Goal: Find specific page/section: Find specific page/section

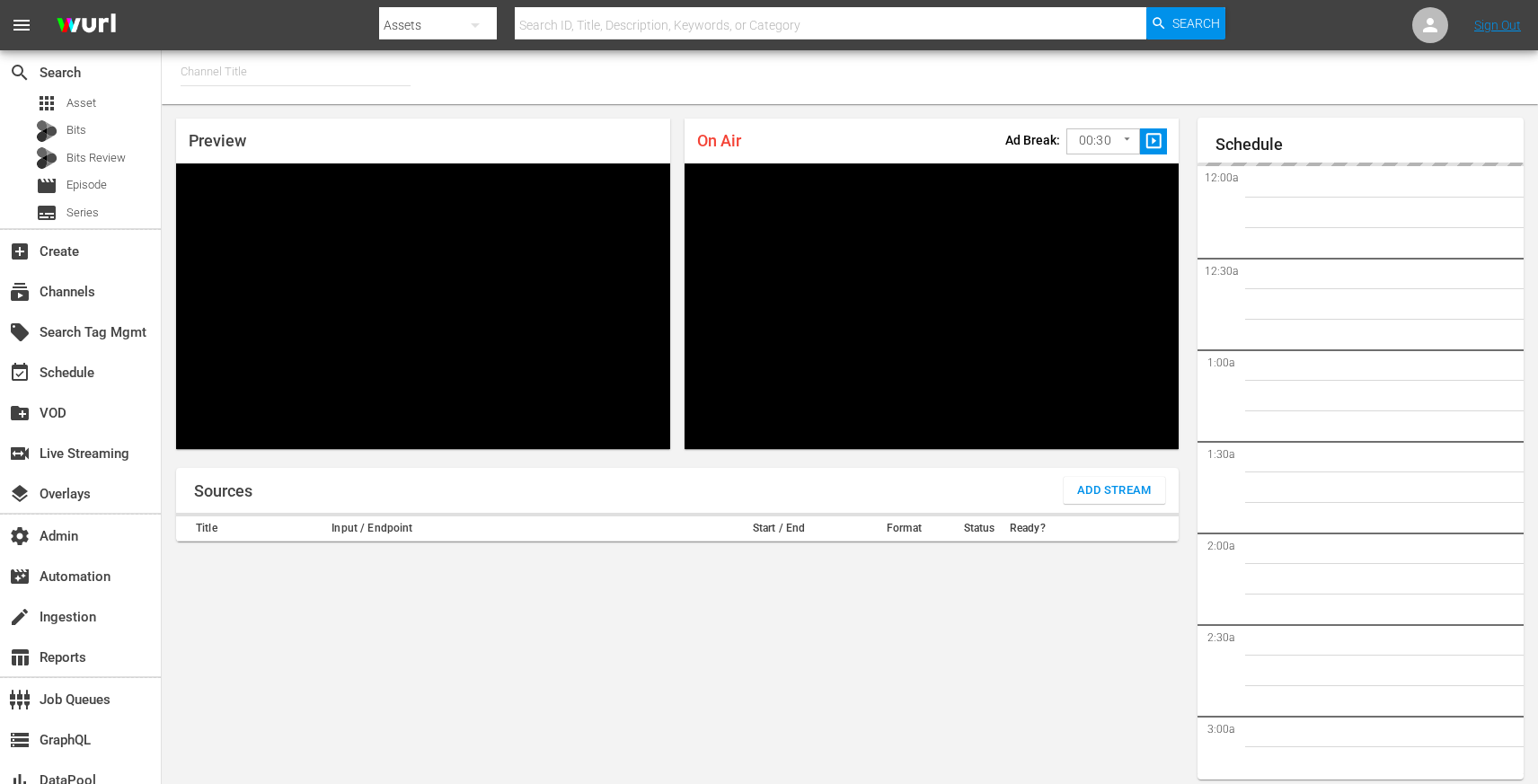
type input "FIFA+ English Global (1781)"
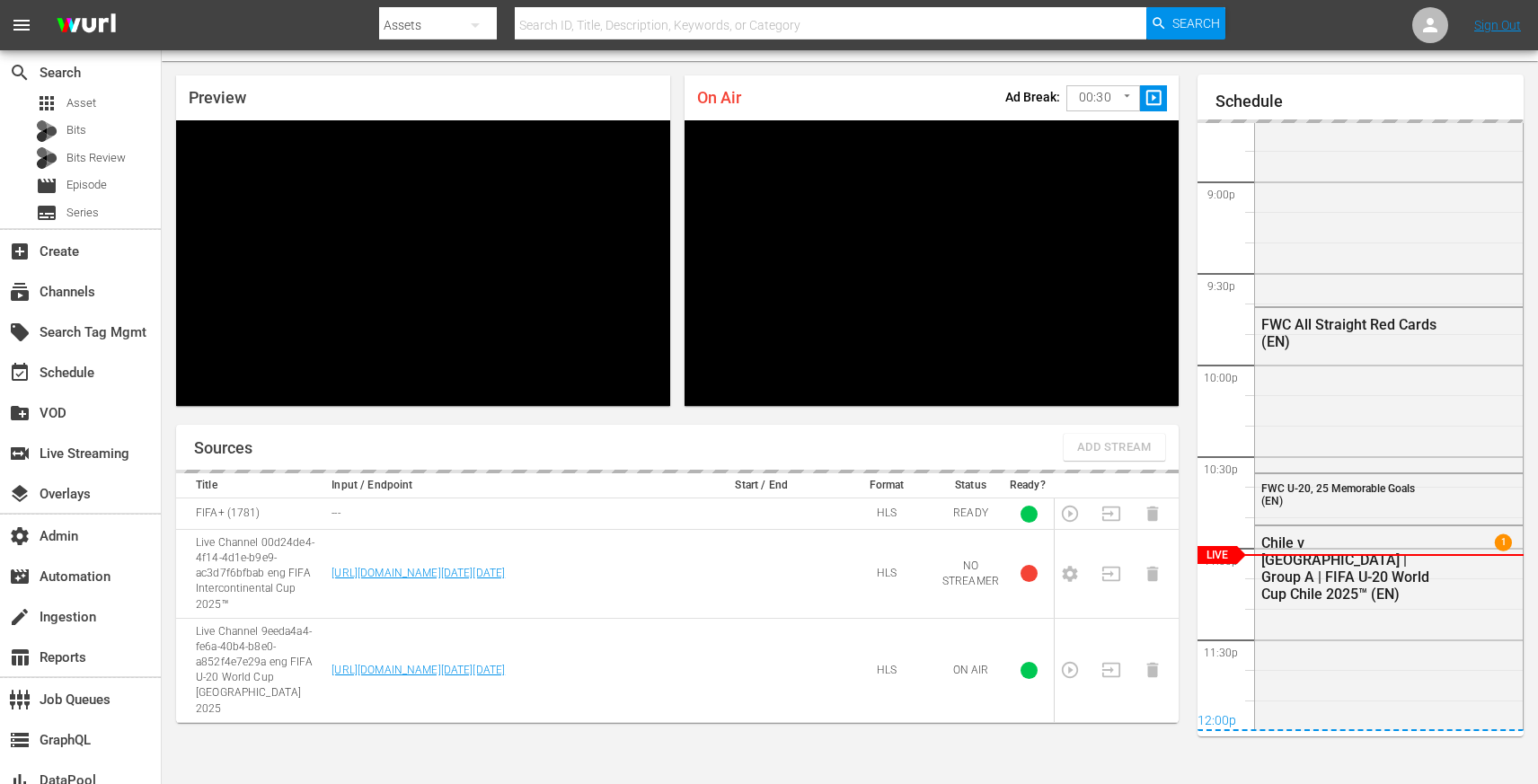
scroll to position [3907, 0]
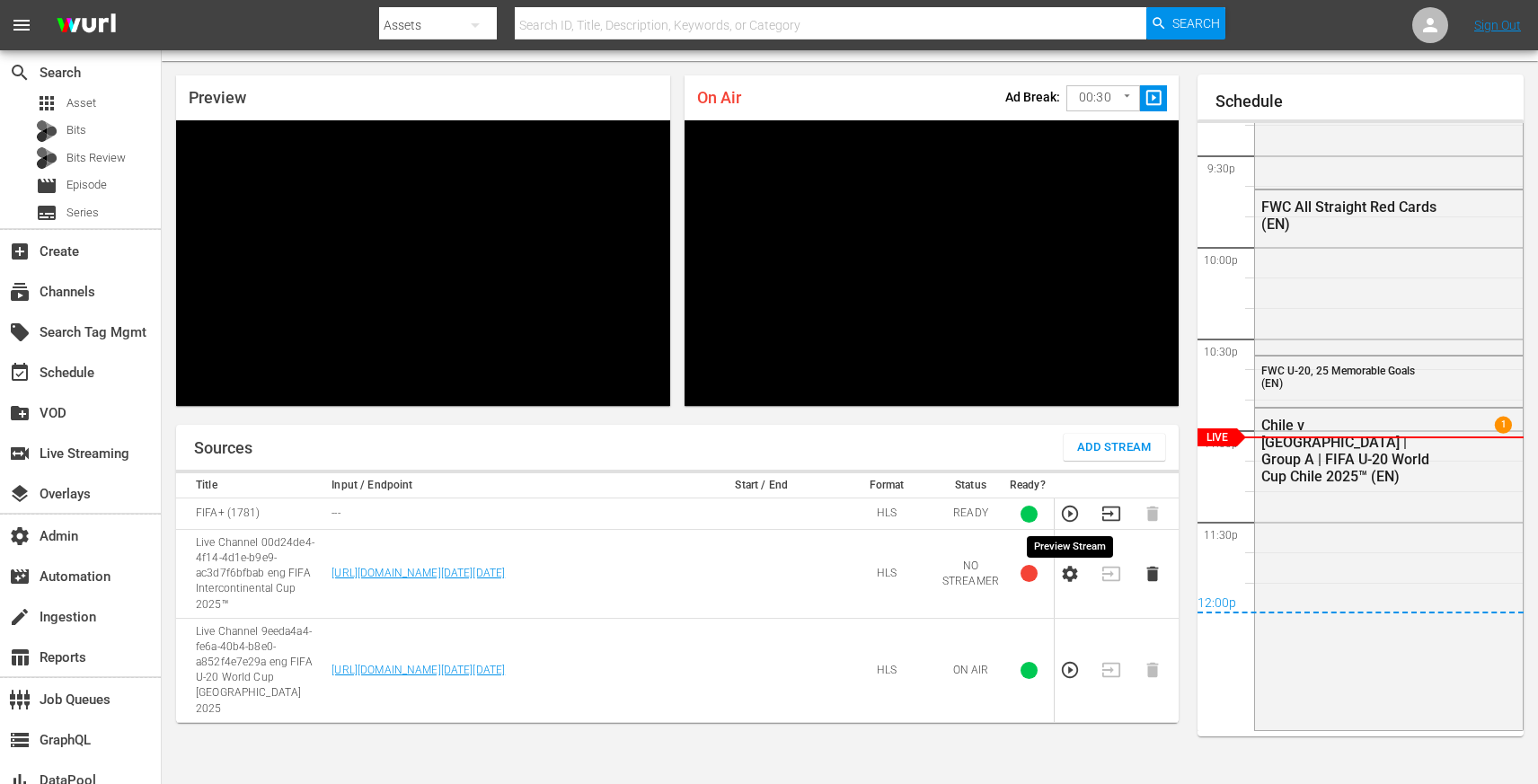
click at [1063, 512] on icon "button" at bounding box center [1069, 514] width 20 height 20
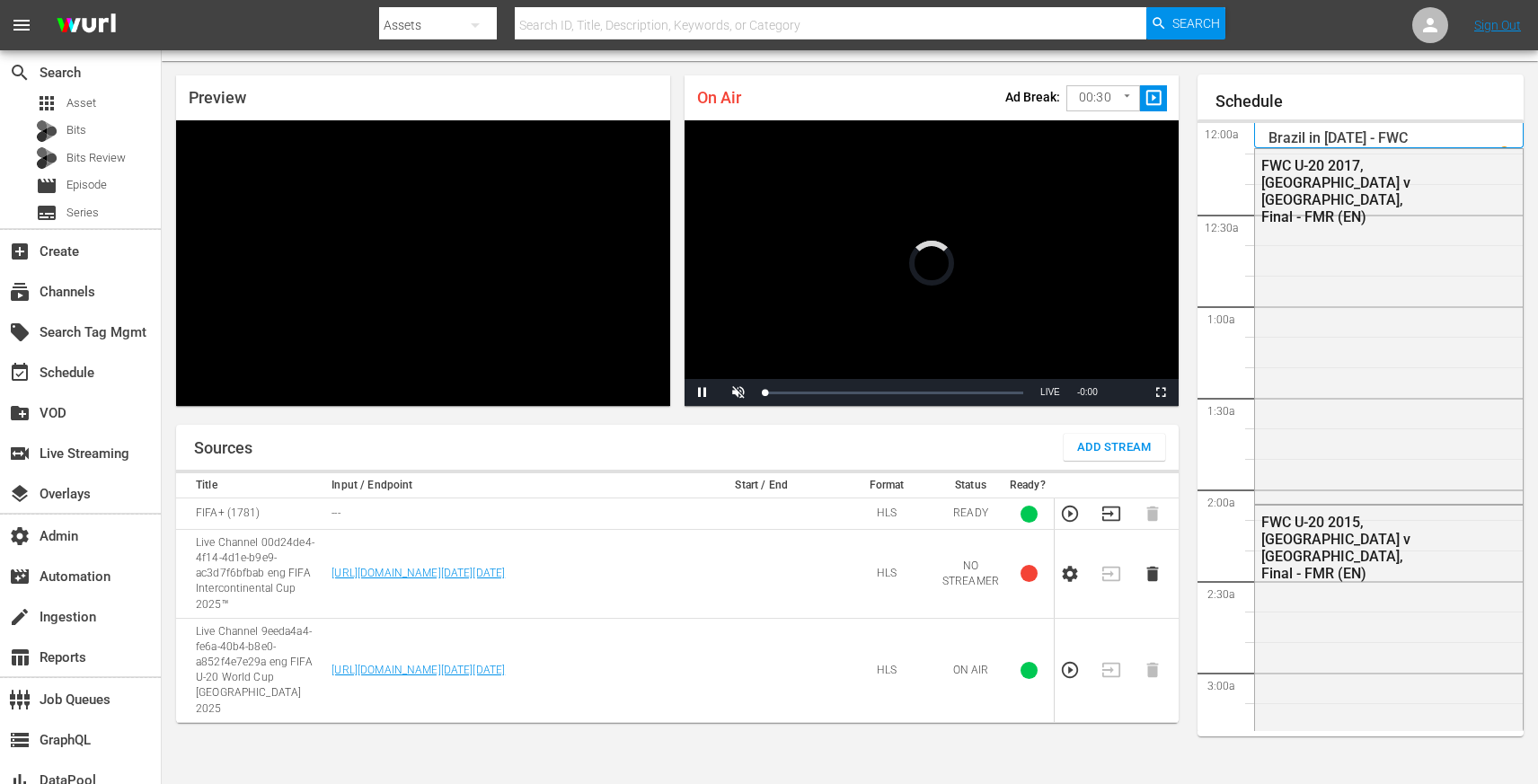
scroll to position [3907, 0]
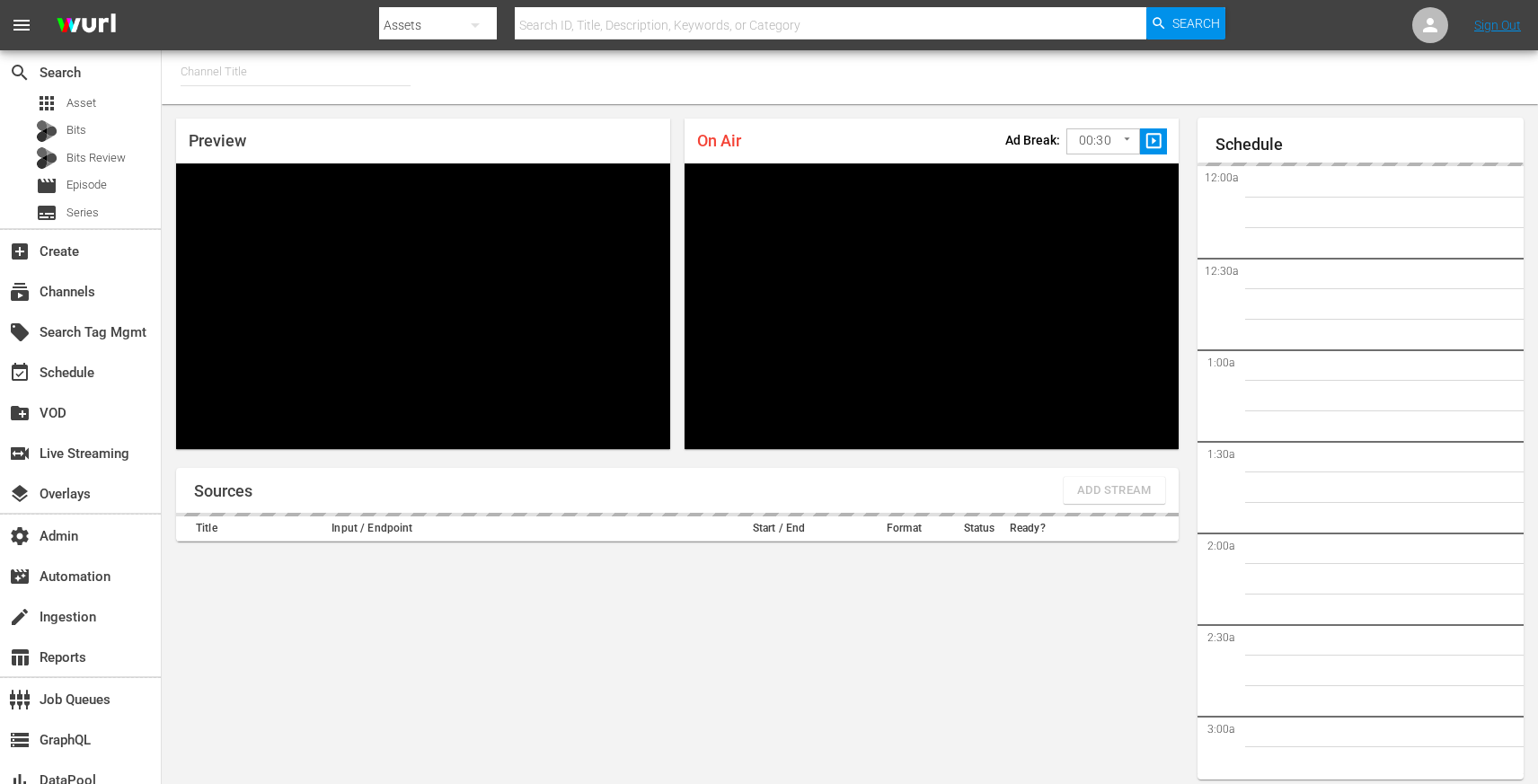
type input "FIFA+ English Global (1781)"
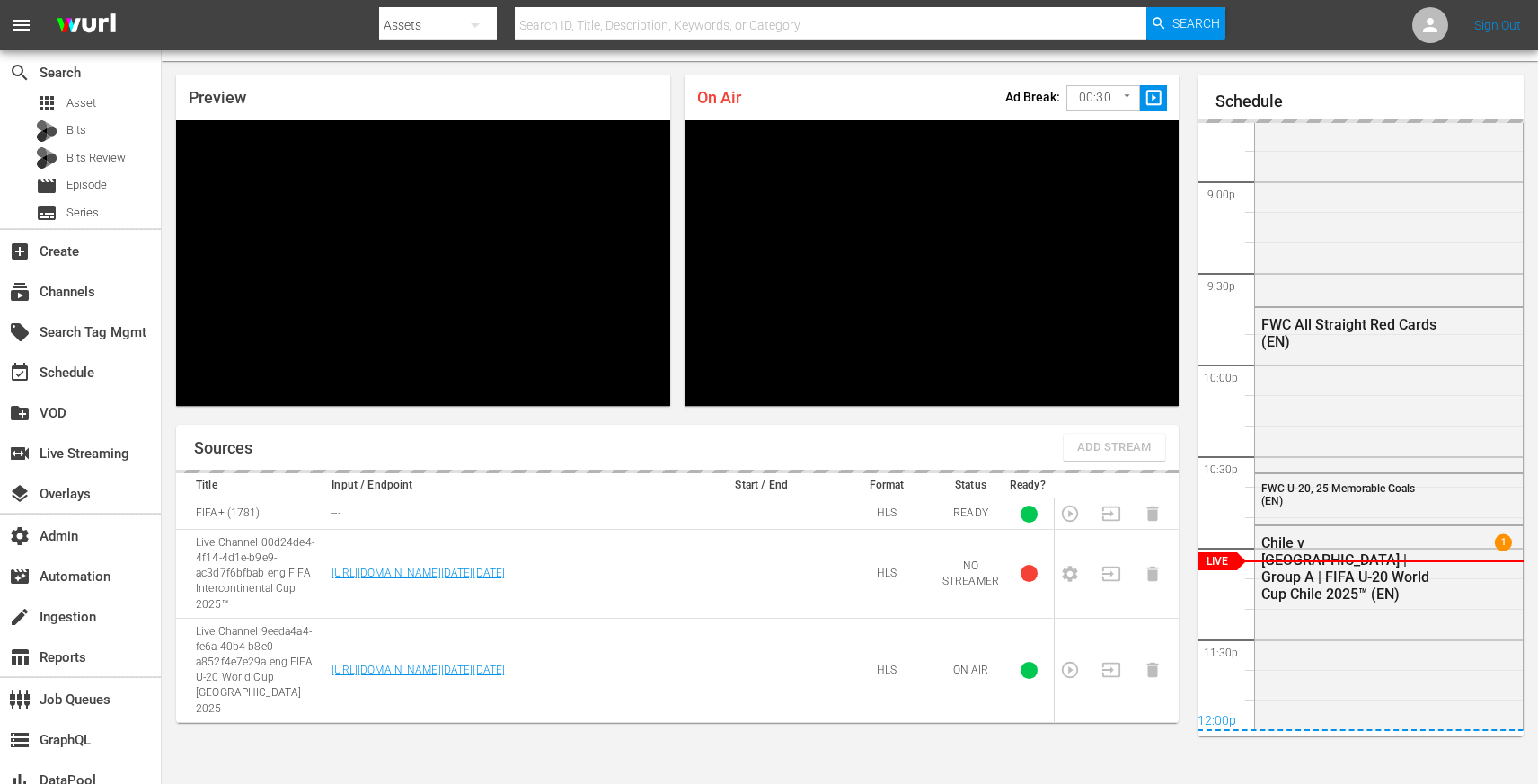
scroll to position [3907, 0]
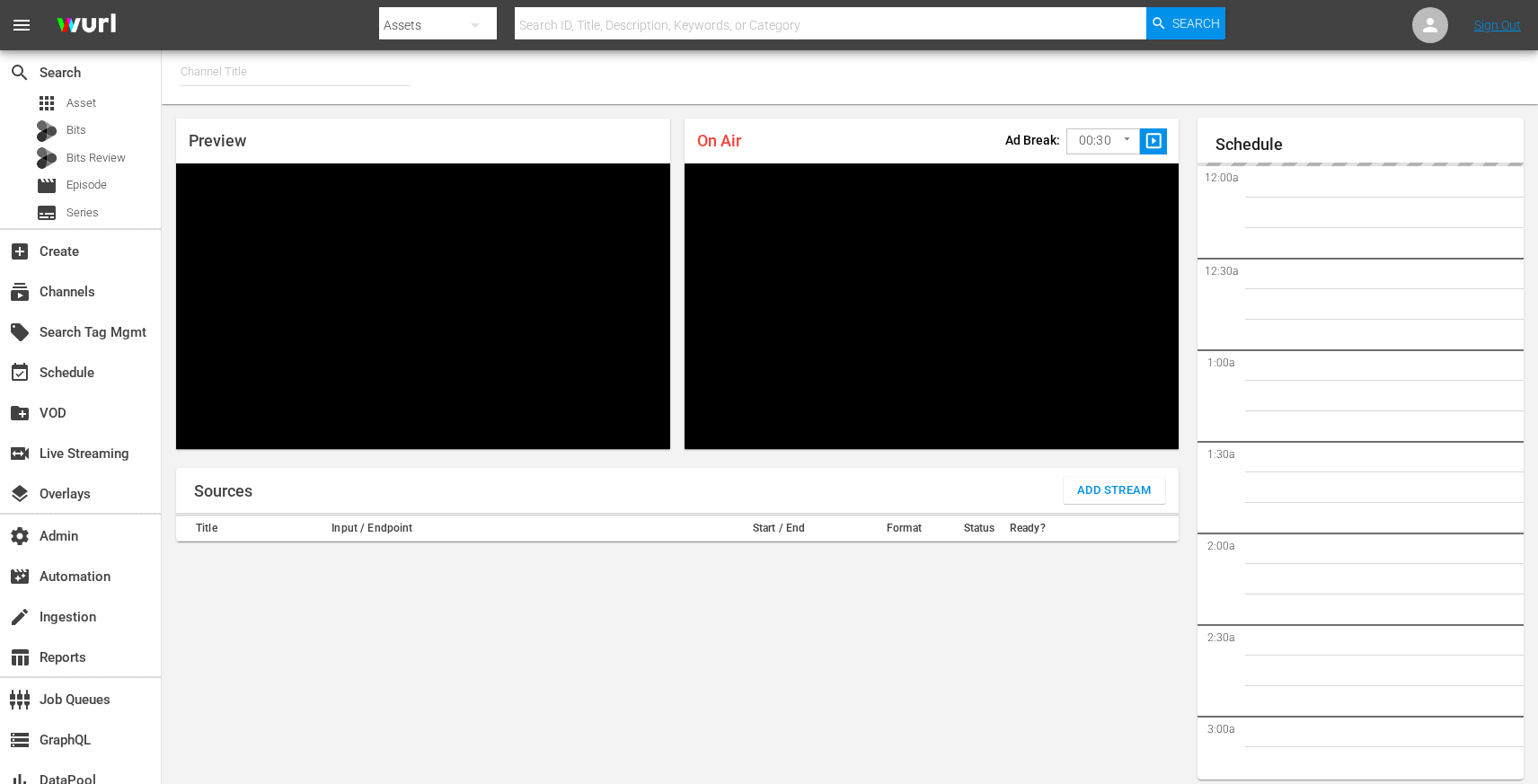
type input "FIFA+ English Global (1781)"
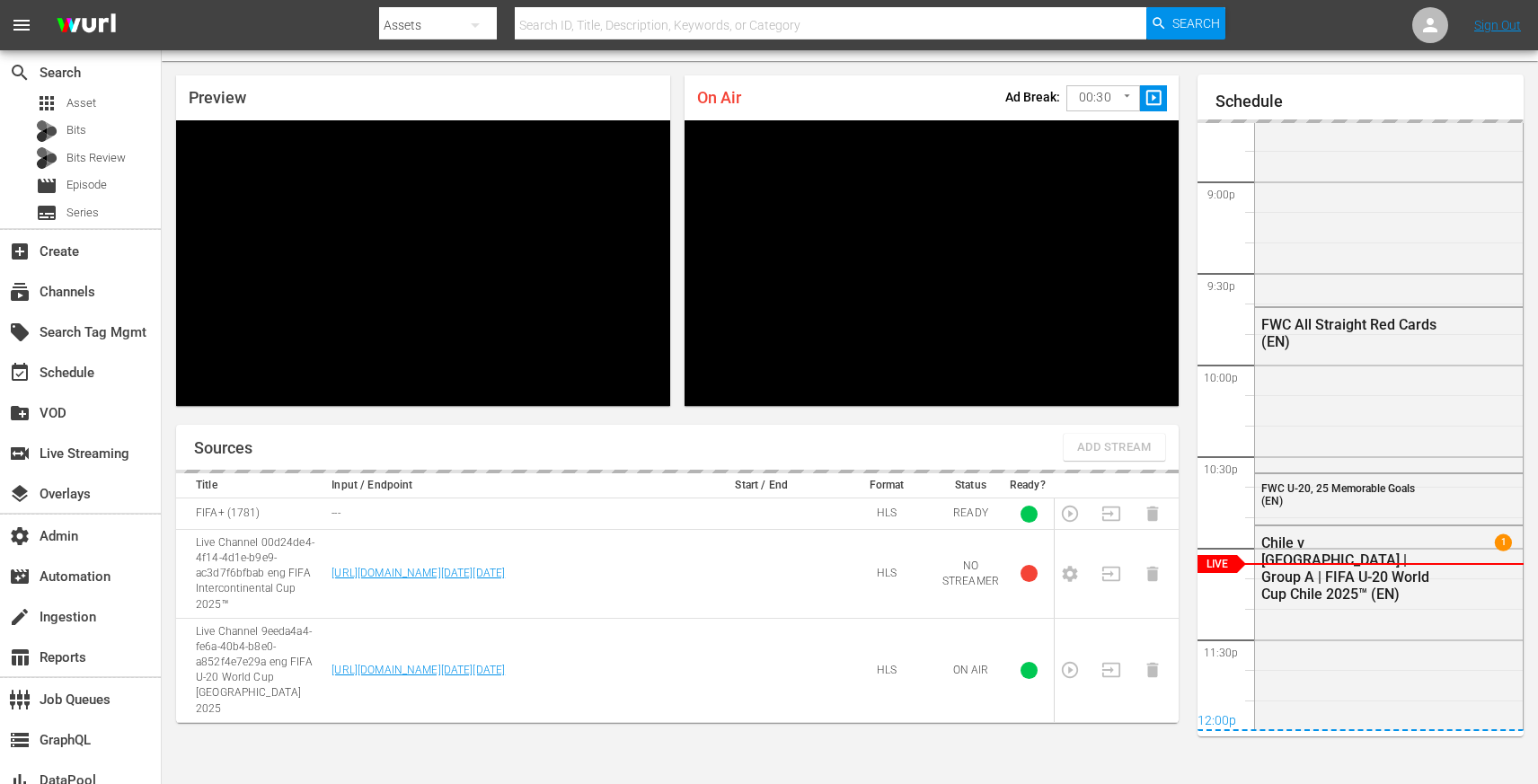
scroll to position [3907, 0]
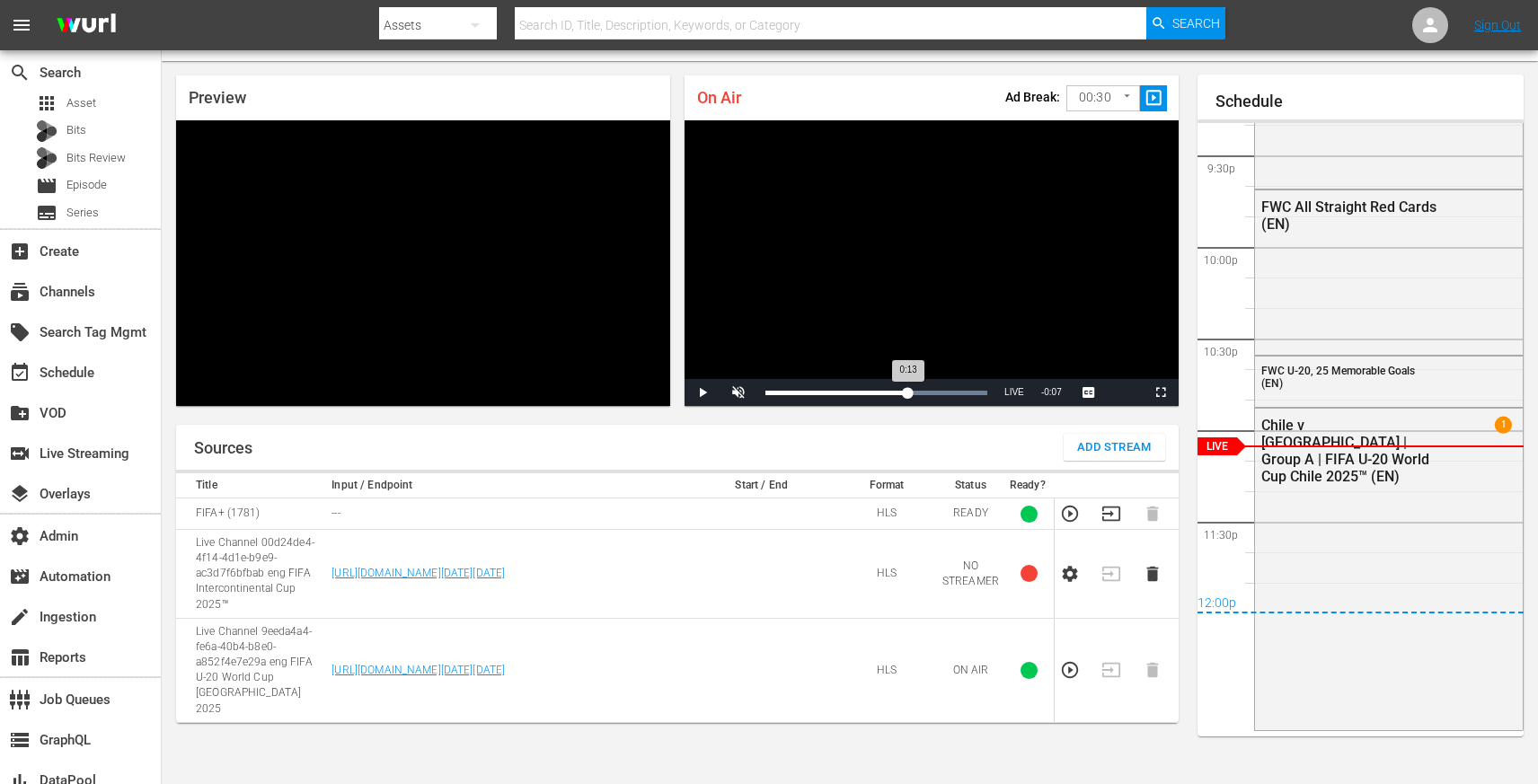
click at [907, 392] on div "Loaded : 100.00% 0:13 0:13" at bounding box center [876, 392] width 222 height 5
click at [959, 392] on div "0:18" at bounding box center [959, 392] width 1 height 5
click at [1014, 393] on span "LIVE" at bounding box center [1014, 392] width 20 height 9
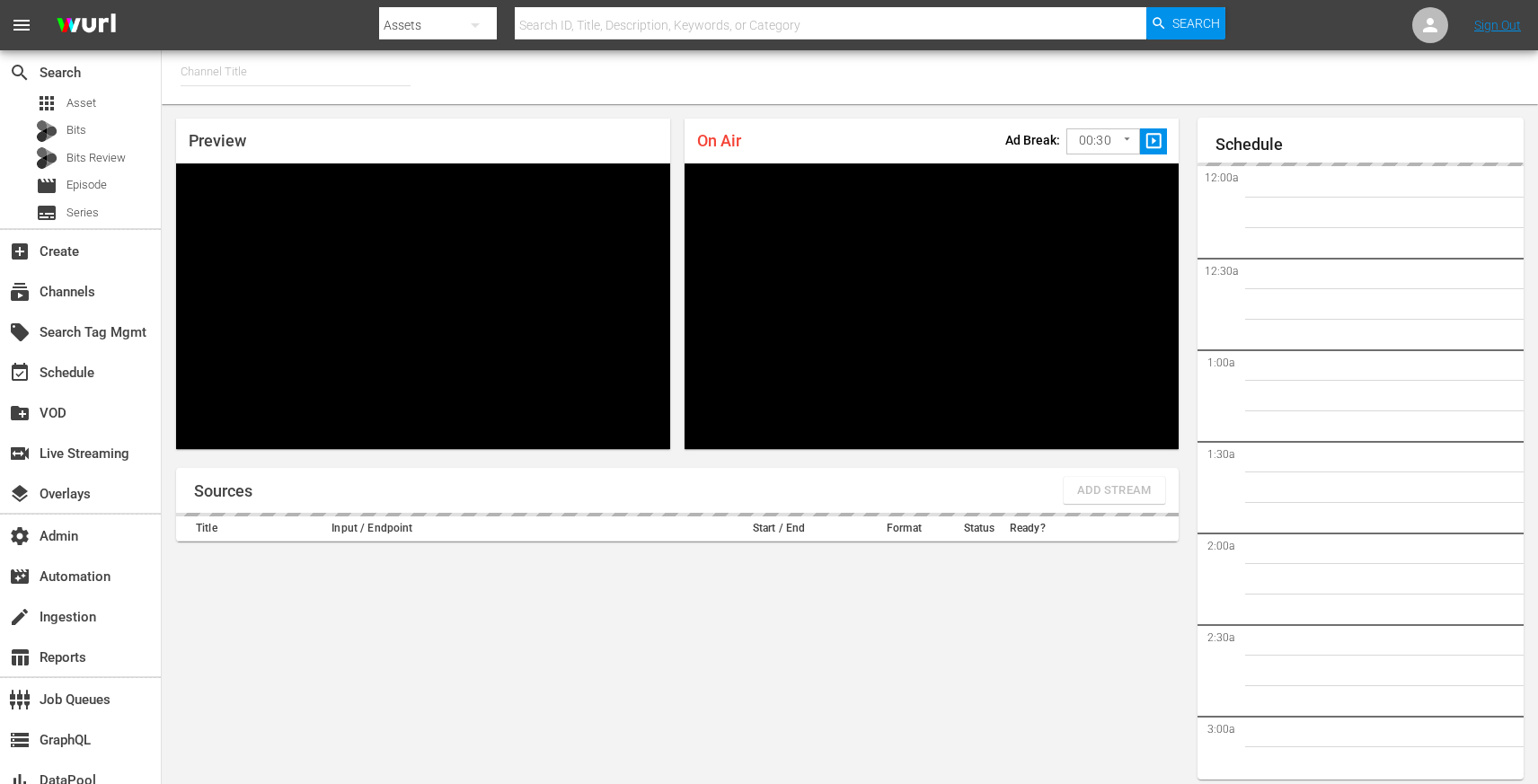
type input "FIFA+ English Global (1781)"
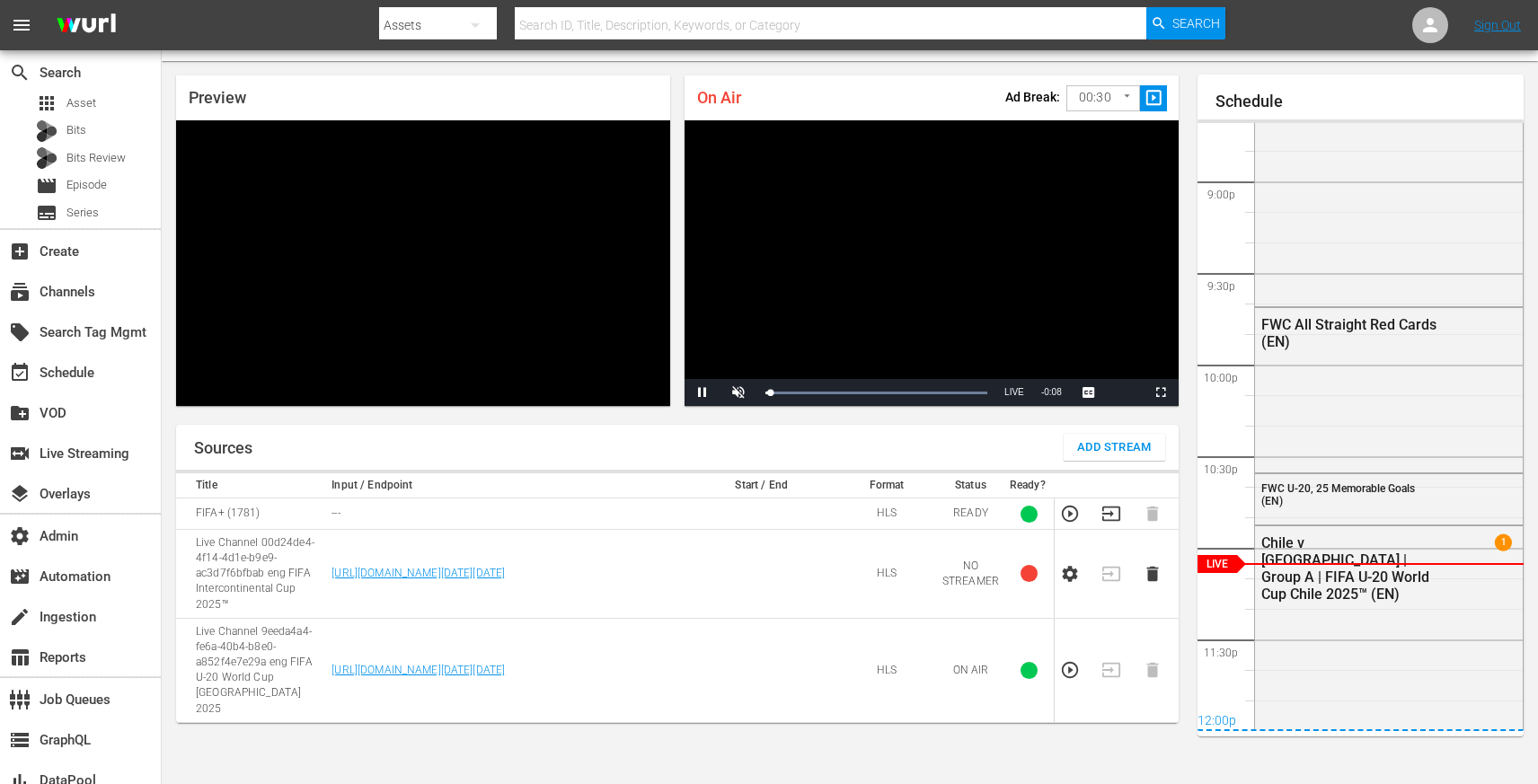
scroll to position [3907, 0]
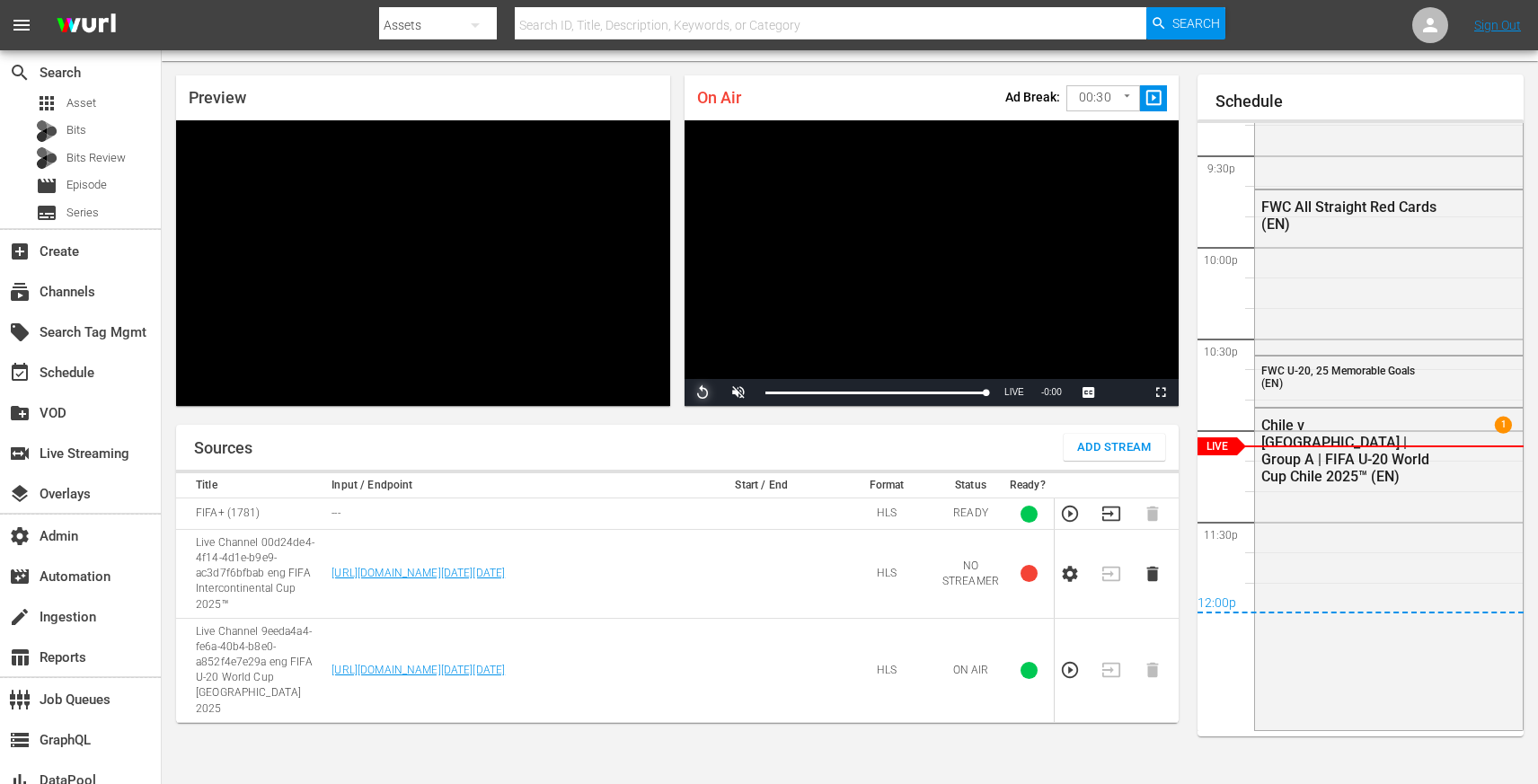
click at [703, 392] on span "Video Player" at bounding box center [703, 392] width 0 height 0
click at [441, 631] on td "https://d7pd9oqdl4d44.cloudfront.net/2025_09_26_08_23_25_afe3bbda-118e-4c2f-b69…" at bounding box center [506, 670] width 360 height 104
click at [443, 664] on link "https://d7pd9oqdl4d44.cloudfront.net/2025_09_26_08_23_25_afe3bbda-118e-4c2f-b69…" at bounding box center [417, 670] width 173 height 12
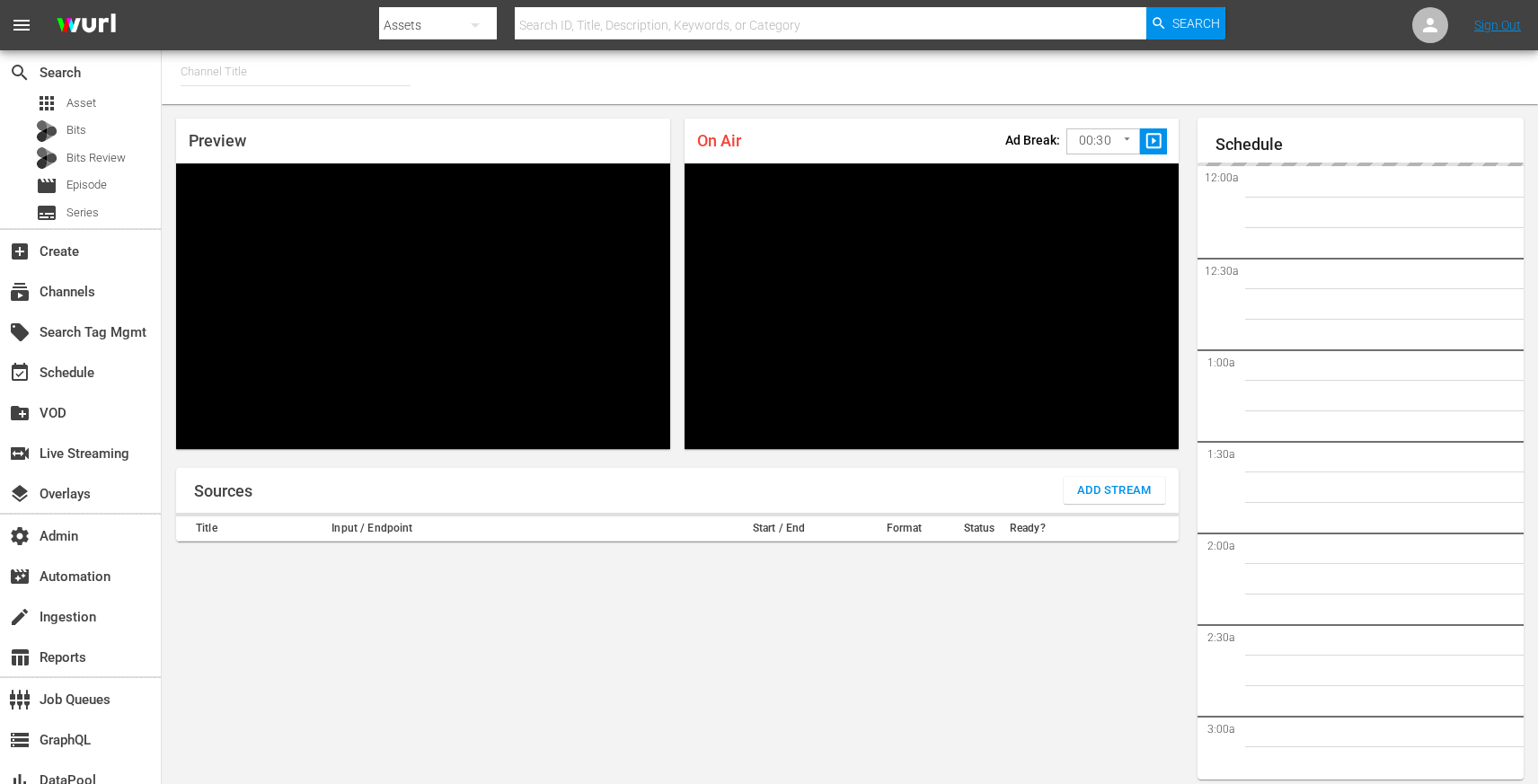
type input "FIFA+ English Global (1781)"
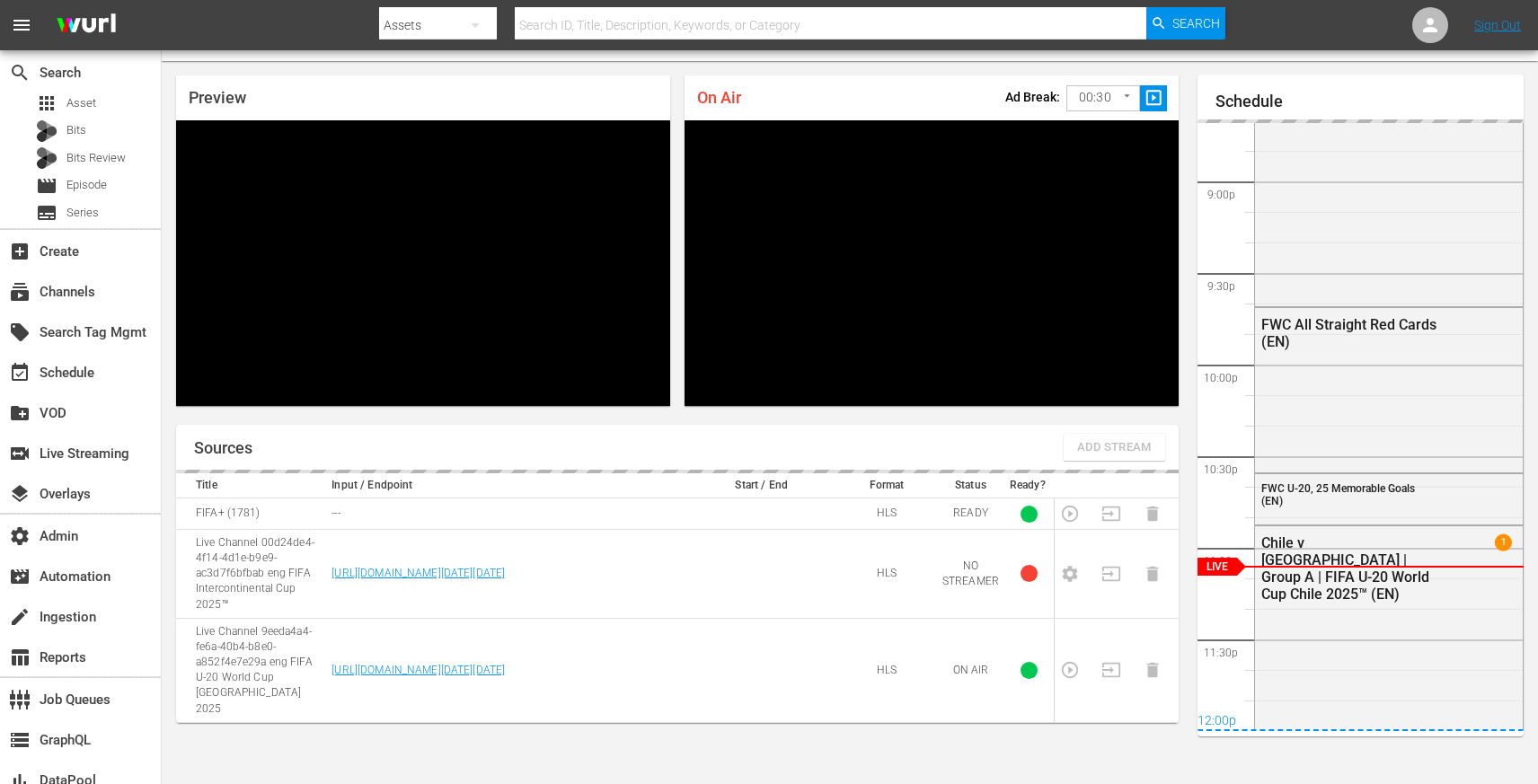
scroll to position [3907, 0]
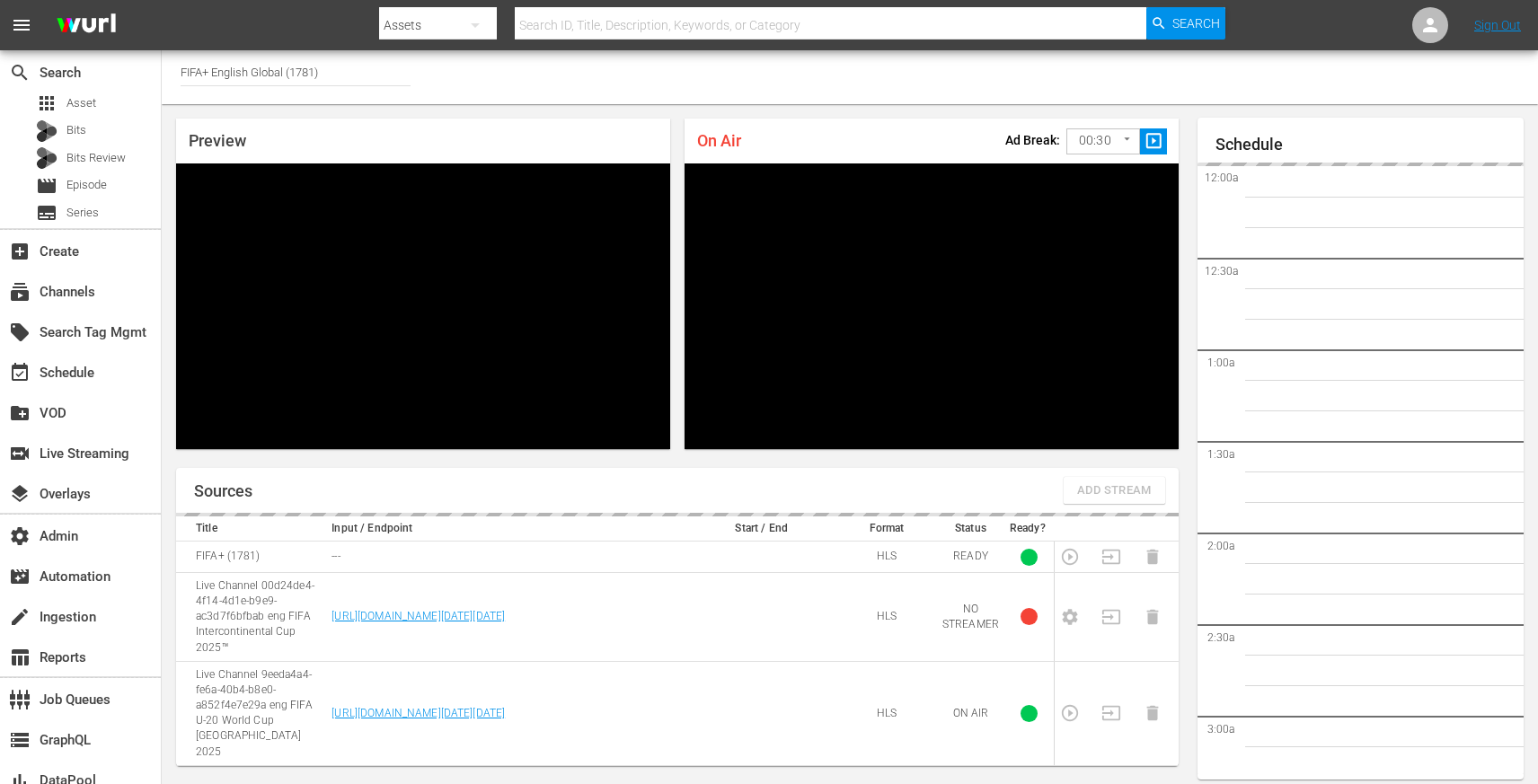
click at [315, 74] on input "FIFA+ English Global (1781)" at bounding box center [295, 72] width 230 height 44
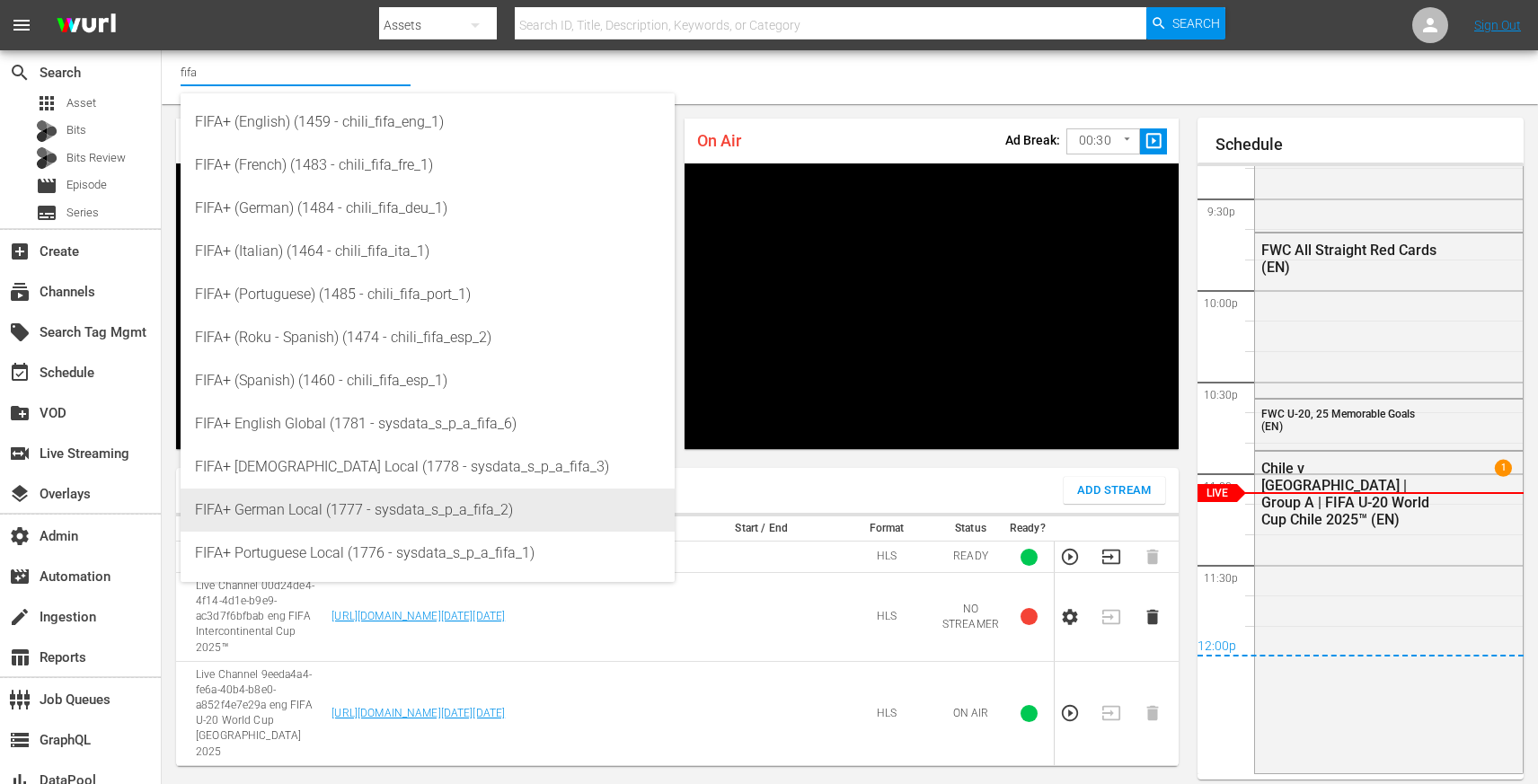
click at [389, 513] on div "FIFA+ German Local (1777 - sysdata_s_p_a_fifa_2)" at bounding box center [428, 511] width 465 height 44
type input "FIFA+ German Local (1777 - sysdata_s_p_a_fifa_2)"
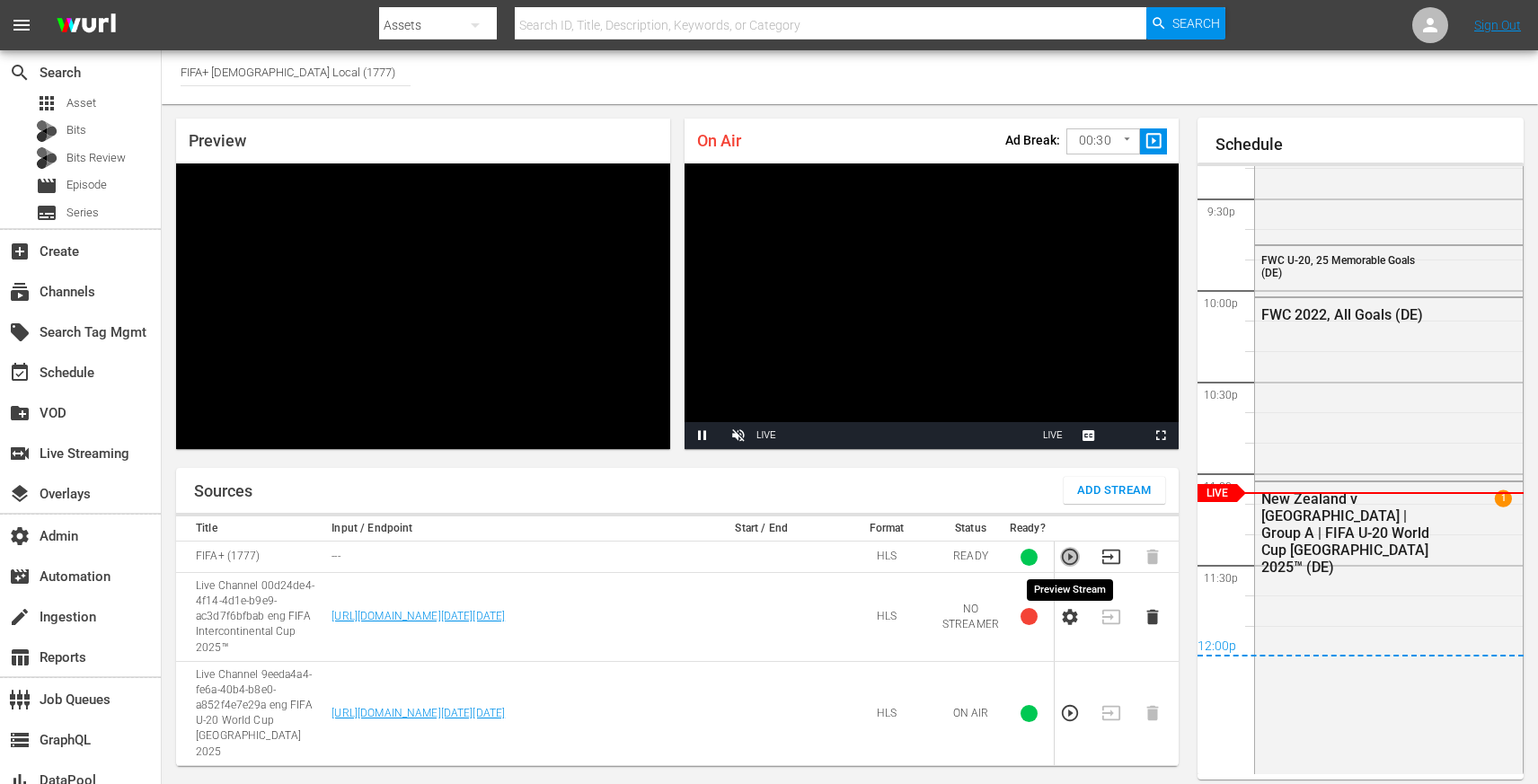
click at [1064, 558] on icon "button" at bounding box center [1069, 556] width 20 height 20
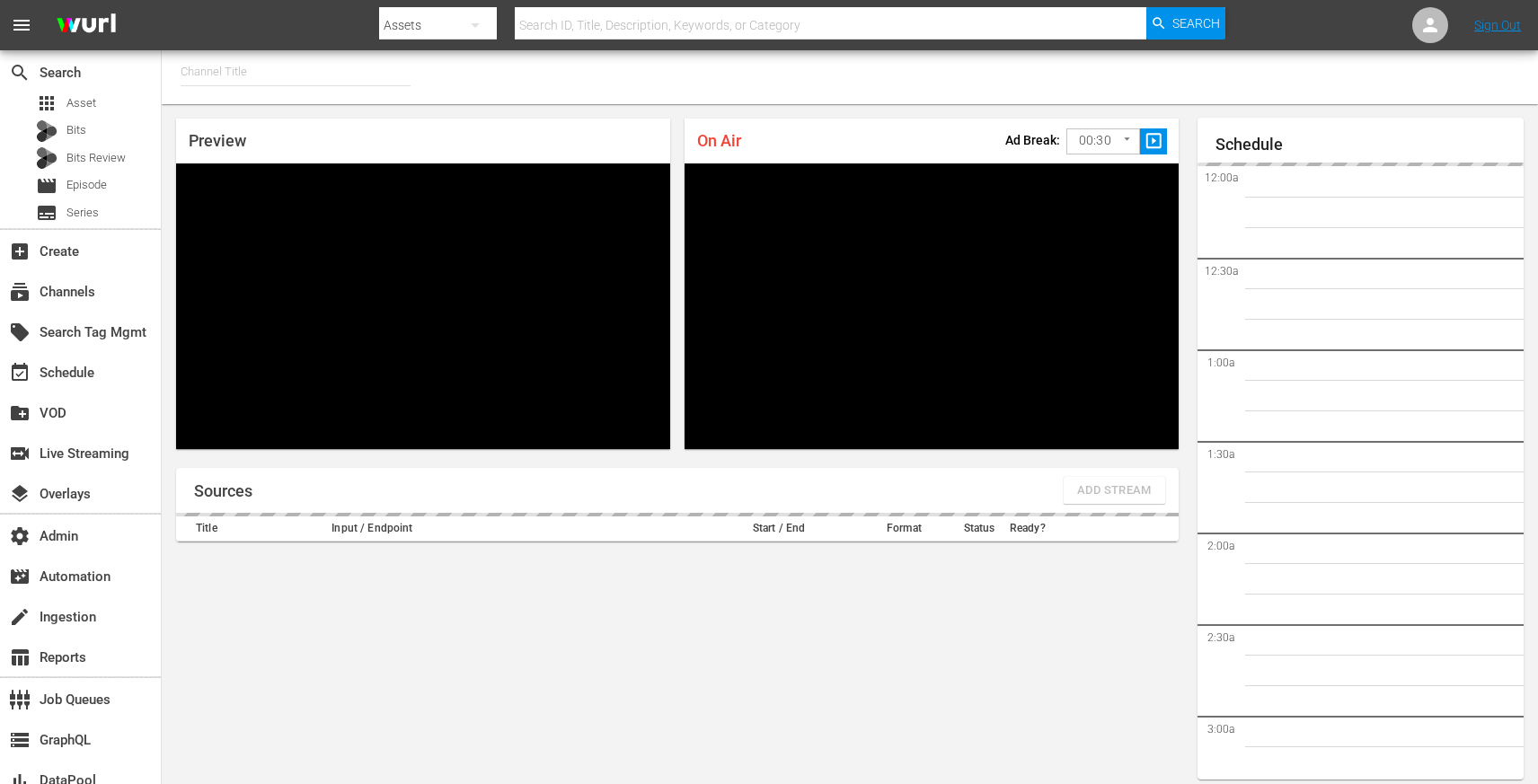
type input "FIFA+ [DEMOGRAPHIC_DATA] Local (1777)"
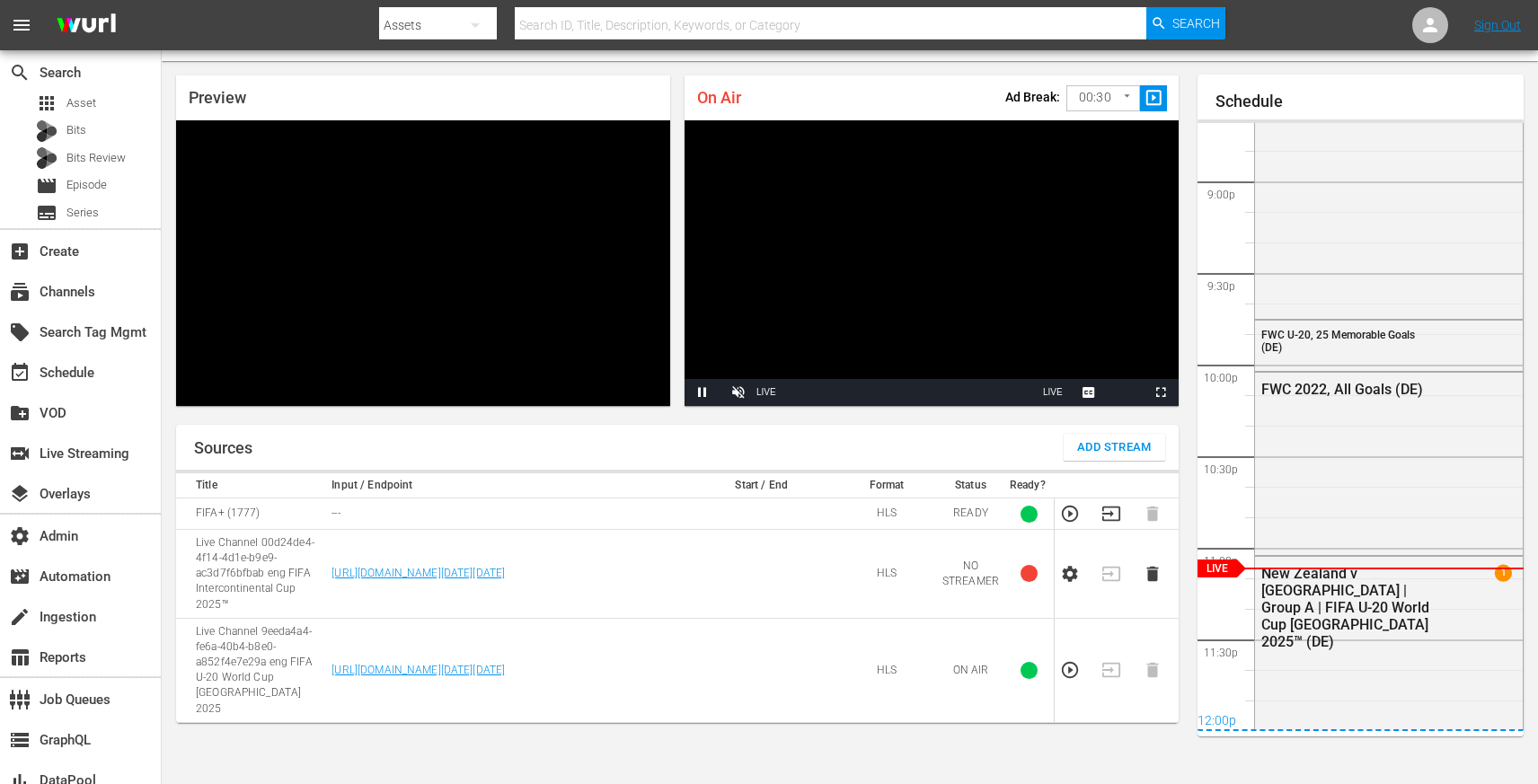
scroll to position [3930, 0]
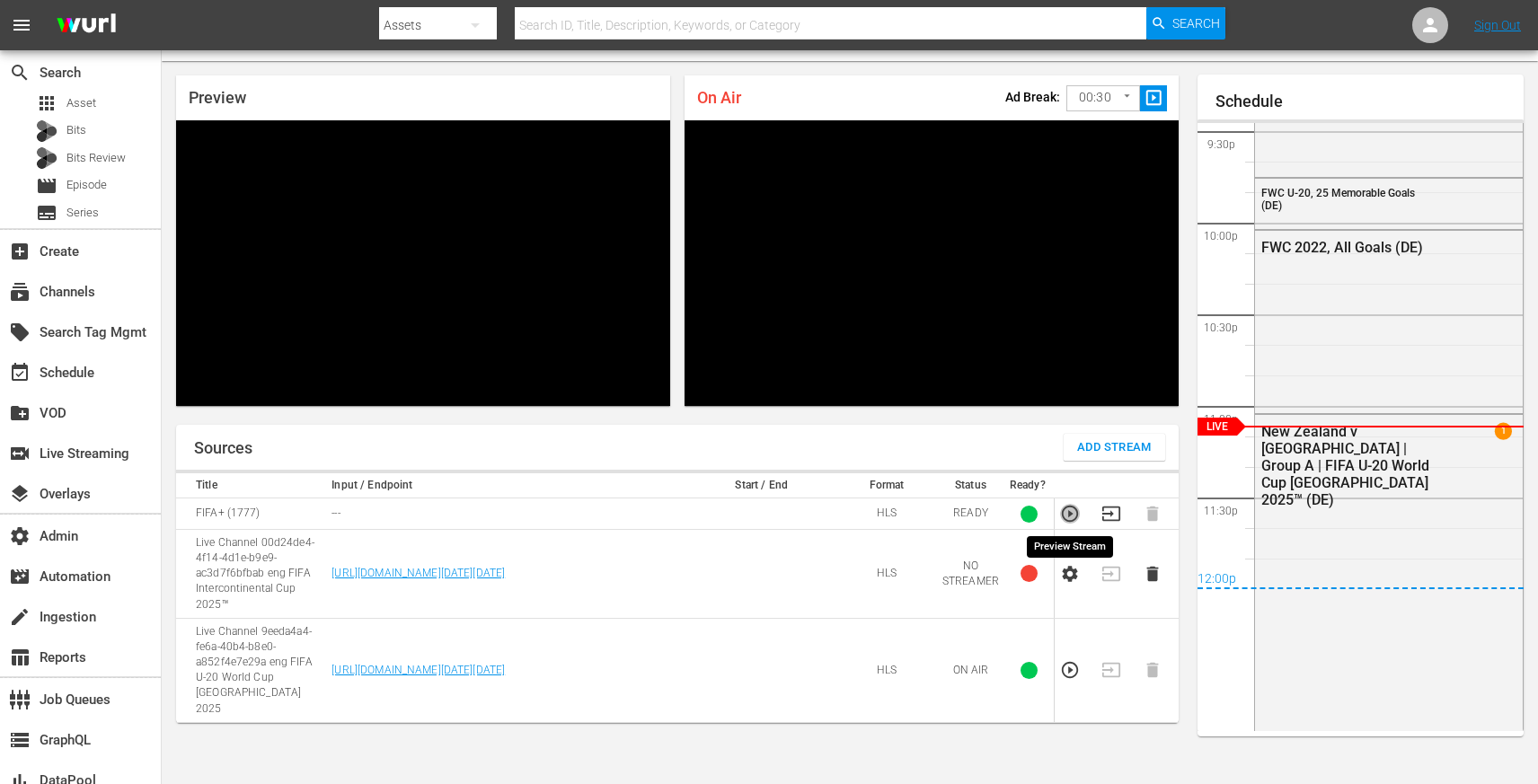
click at [1064, 511] on icon "button" at bounding box center [1069, 514] width 20 height 20
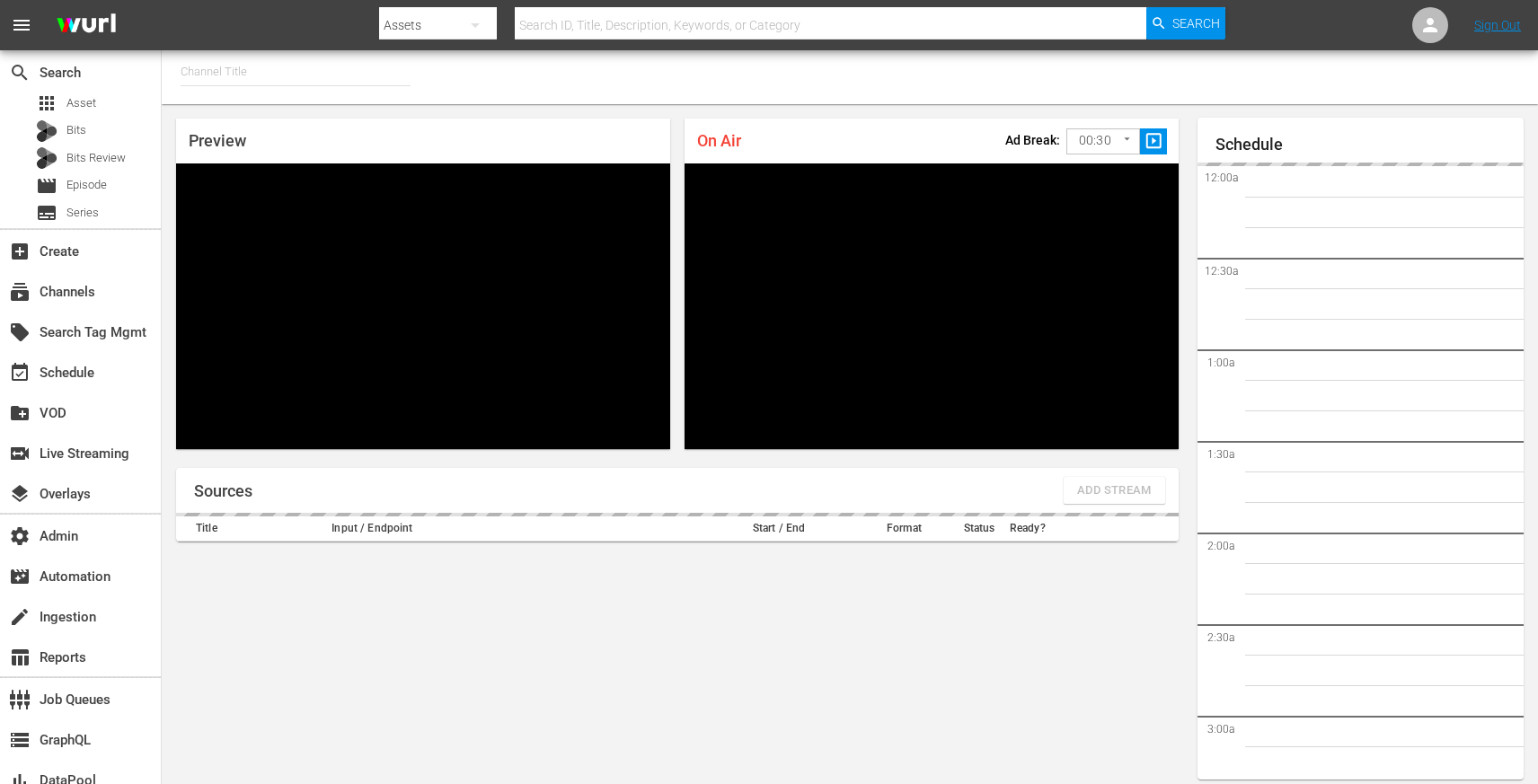
type input "FIFA+ [DEMOGRAPHIC_DATA] Local (1777)"
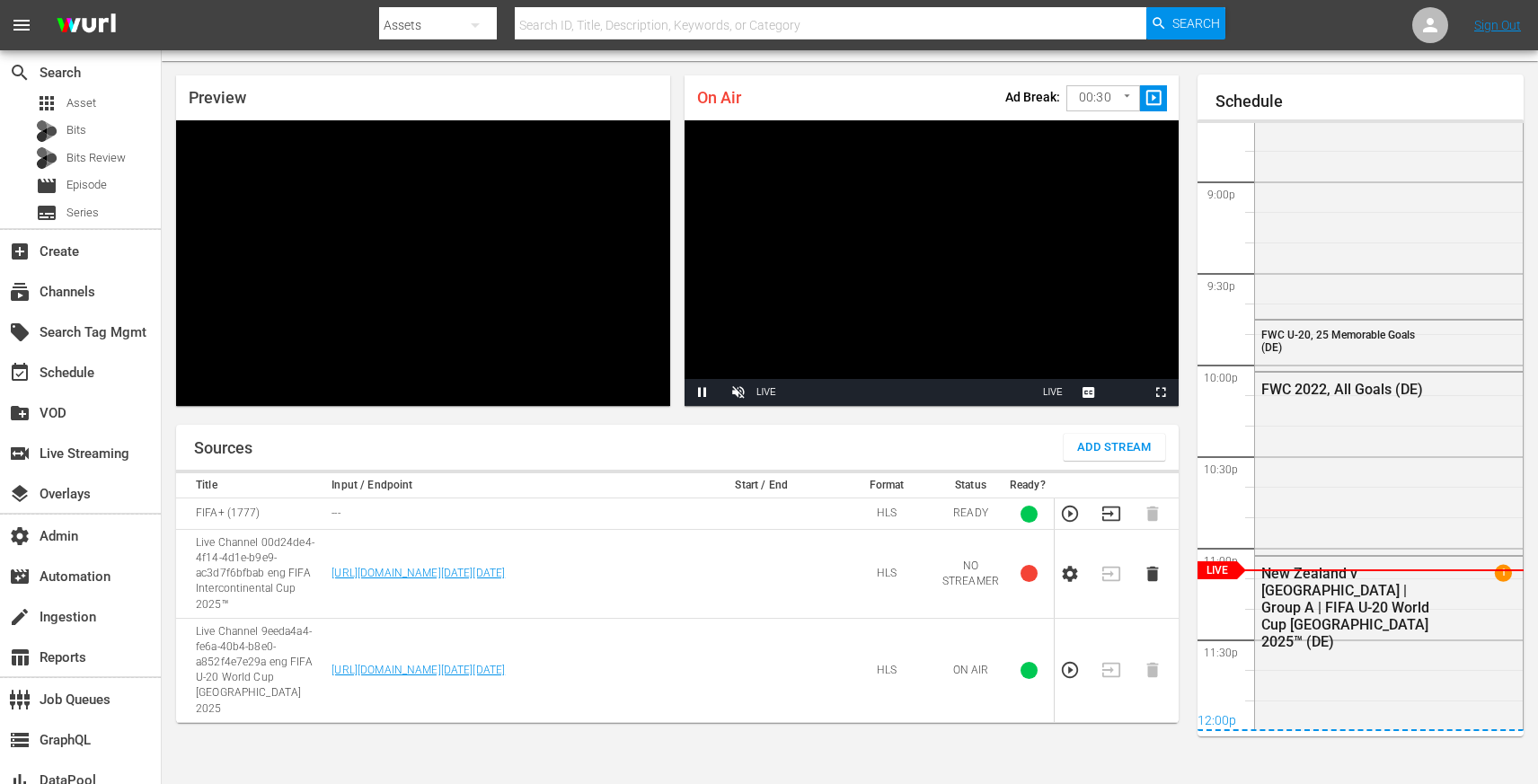
scroll to position [3931, 0]
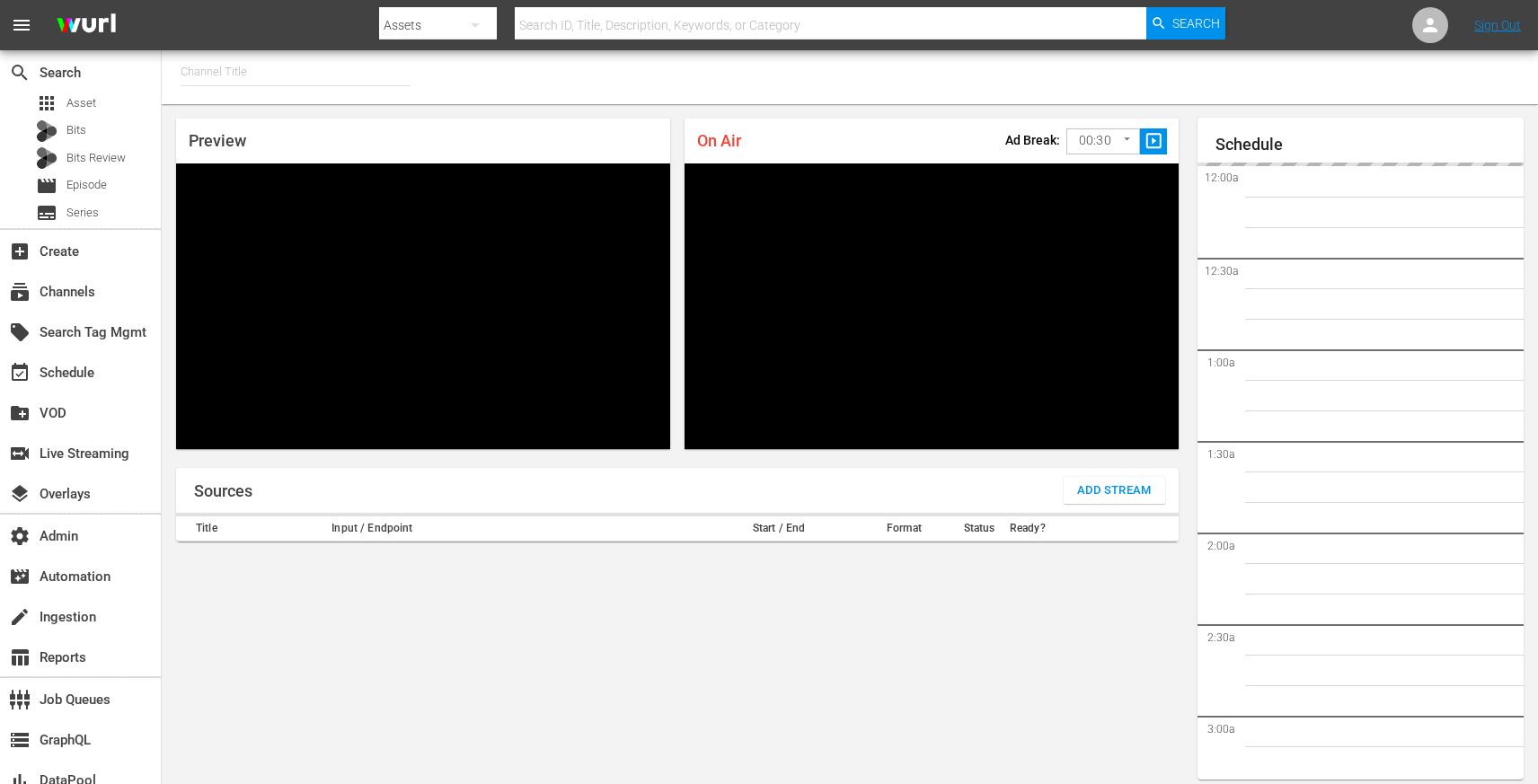
type input "FIFA+ English Global (1781)"
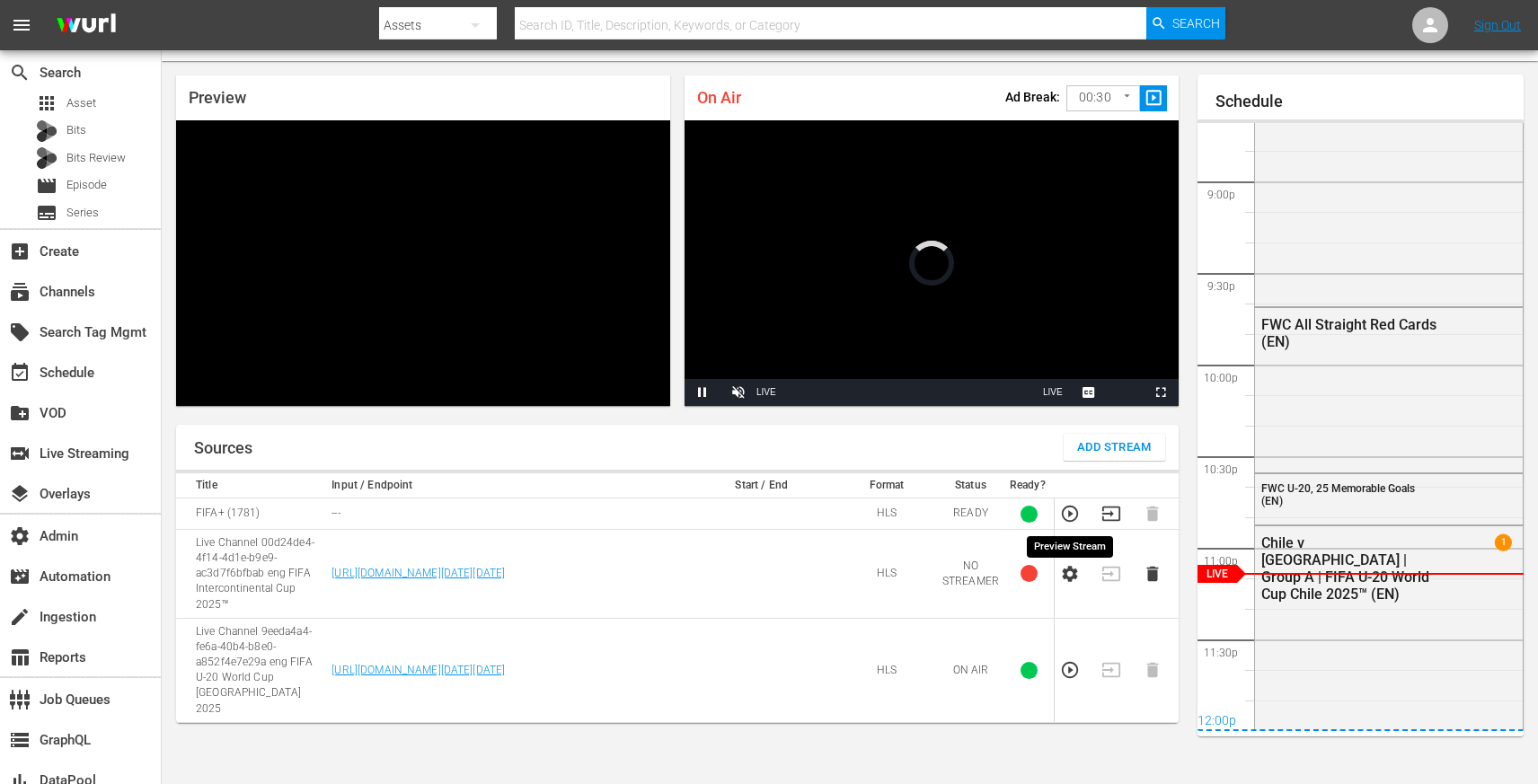
scroll to position [3907, 0]
